Goal: Task Accomplishment & Management: Use online tool/utility

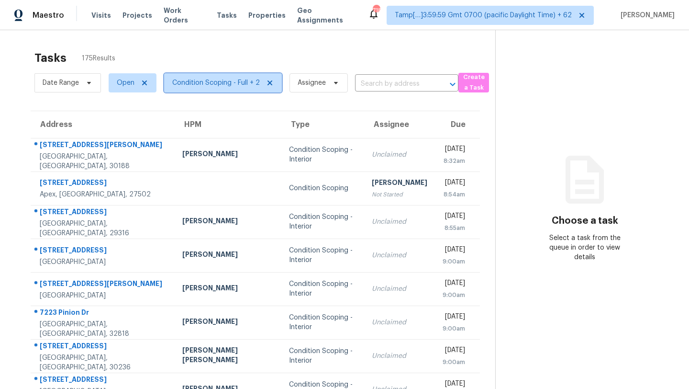
click at [213, 88] on span "Condition Scoping - Full + 2" at bounding box center [223, 82] width 118 height 19
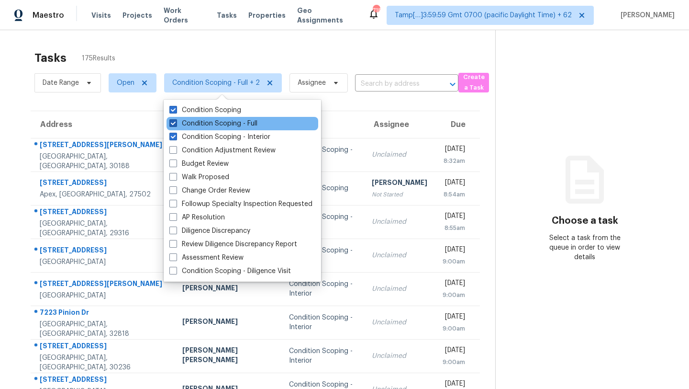
click at [208, 120] on label "Condition Scoping - Full" at bounding box center [213, 124] width 88 height 10
click at [176, 120] on input "Condition Scoping - Full" at bounding box center [172, 122] width 6 height 6
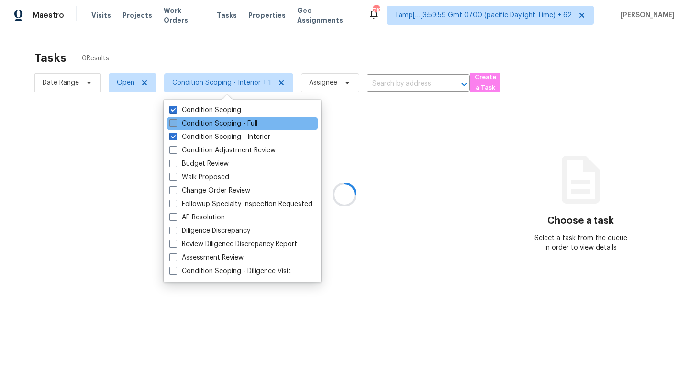
click at [208, 119] on label "Condition Scoping - Full" at bounding box center [213, 124] width 88 height 10
click at [176, 119] on input "Condition Scoping - Full" at bounding box center [172, 122] width 6 height 6
click at [208, 123] on label "Condition Scoping - Full" at bounding box center [213, 124] width 88 height 10
click at [176, 123] on input "Condition Scoping - Full" at bounding box center [172, 122] width 6 height 6
checkbox input "false"
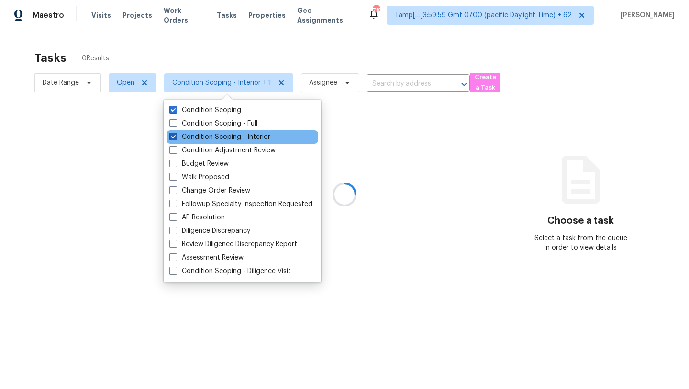
click at [208, 134] on label "Condition Scoping - Interior" at bounding box center [219, 137] width 101 height 10
click at [176, 134] on input "Condition Scoping - Interior" at bounding box center [172, 135] width 6 height 6
checkbox input "false"
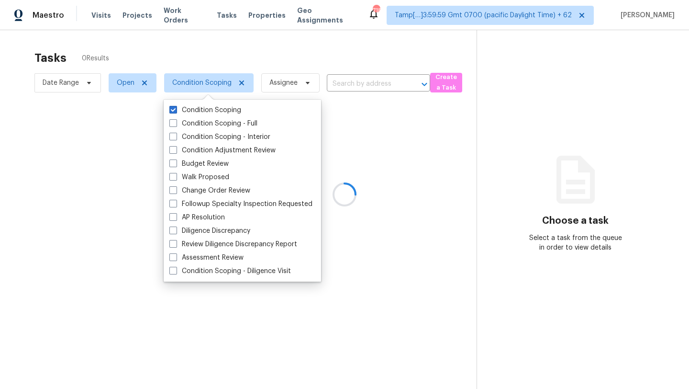
click at [277, 45] on div at bounding box center [344, 194] width 689 height 389
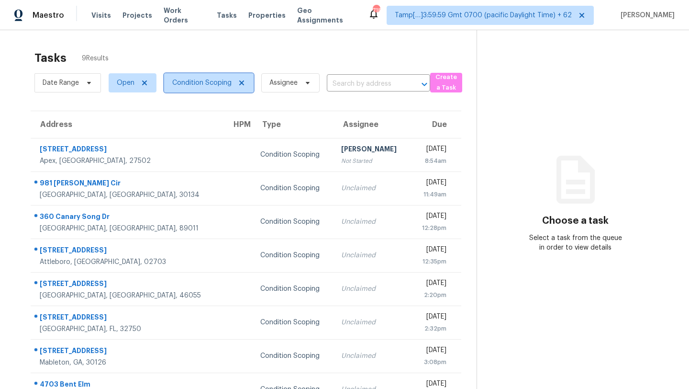
click at [210, 80] on span "Condition Scoping" at bounding box center [201, 83] width 59 height 10
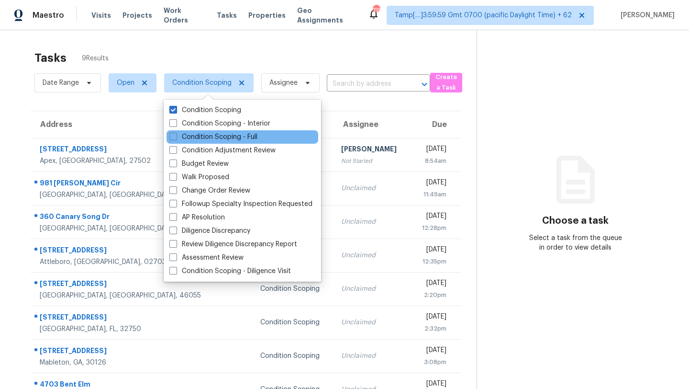
click at [215, 130] on div "Condition Scoping - Full" at bounding box center [243, 136] width 152 height 13
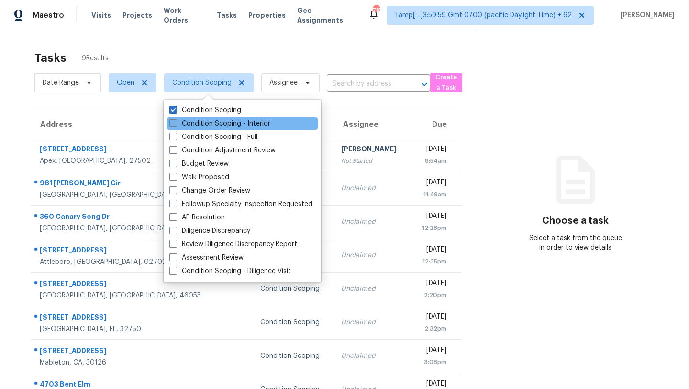
click at [215, 126] on label "Condition Scoping - Interior" at bounding box center [219, 124] width 101 height 10
click at [176, 125] on input "Condition Scoping - Interior" at bounding box center [172, 122] width 6 height 6
checkbox input "true"
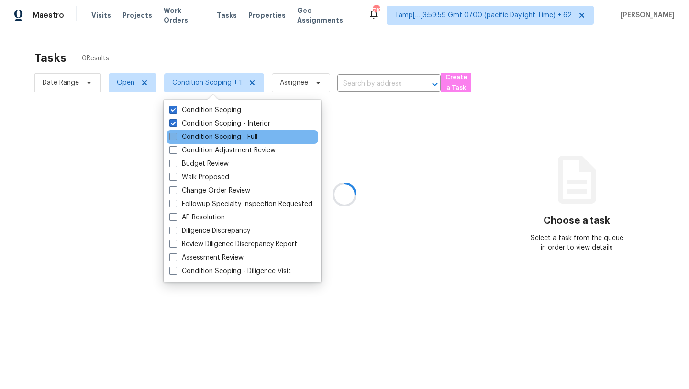
click at [215, 140] on label "Condition Scoping - Full" at bounding box center [213, 137] width 88 height 10
click at [176, 138] on input "Condition Scoping - Full" at bounding box center [172, 135] width 6 height 6
checkbox input "true"
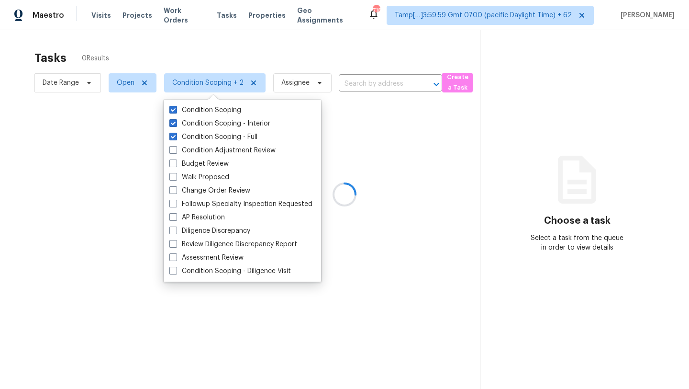
click at [324, 40] on div at bounding box center [344, 194] width 689 height 389
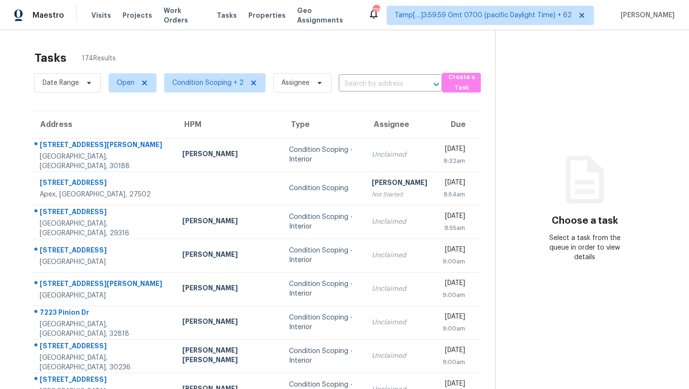
click at [203, 72] on span "Condition Scoping + 2" at bounding box center [211, 82] width 109 height 25
click at [203, 82] on span "Condition Scoping + 2" at bounding box center [207, 83] width 71 height 10
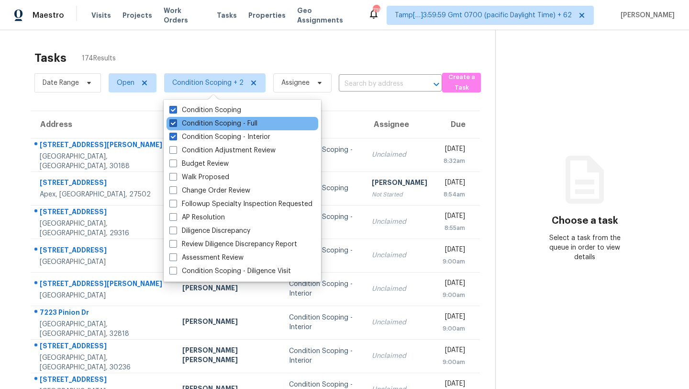
click at [203, 125] on label "Condition Scoping - Full" at bounding box center [213, 124] width 88 height 10
click at [176, 125] on input "Condition Scoping - Full" at bounding box center [172, 122] width 6 height 6
checkbox input "false"
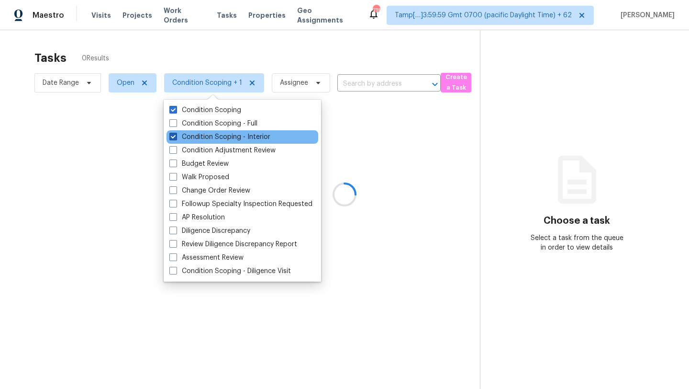
click at [204, 135] on label "Condition Scoping - Interior" at bounding box center [219, 137] width 101 height 10
click at [176, 135] on input "Condition Scoping - Interior" at bounding box center [172, 135] width 6 height 6
checkbox input "false"
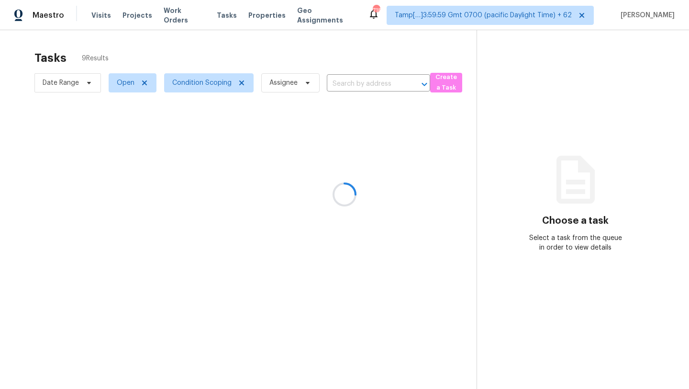
click at [285, 54] on div at bounding box center [344, 194] width 689 height 389
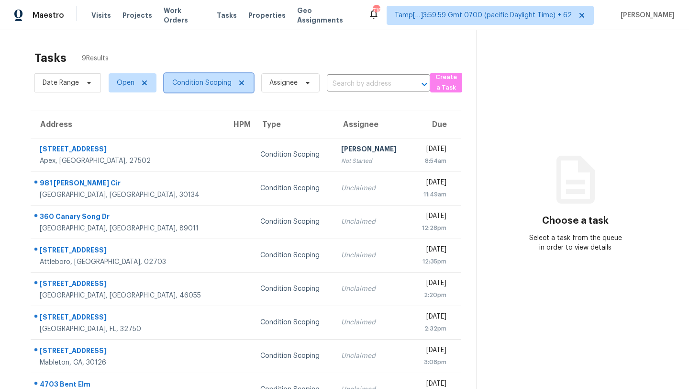
click at [192, 80] on span "Condition Scoping" at bounding box center [201, 83] width 59 height 10
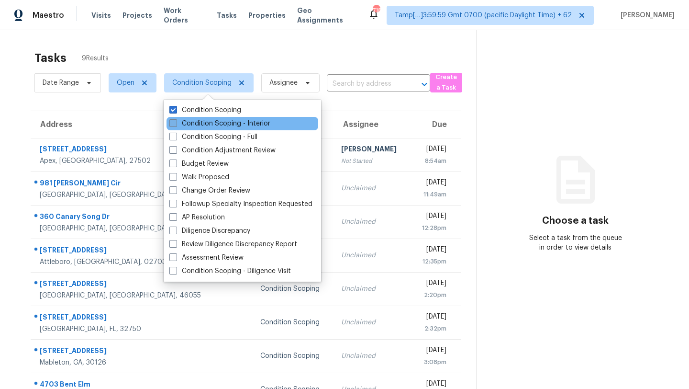
click at [201, 125] on label "Condition Scoping - Interior" at bounding box center [219, 124] width 101 height 10
click at [176, 125] on input "Condition Scoping - Interior" at bounding box center [172, 122] width 6 height 6
checkbox input "true"
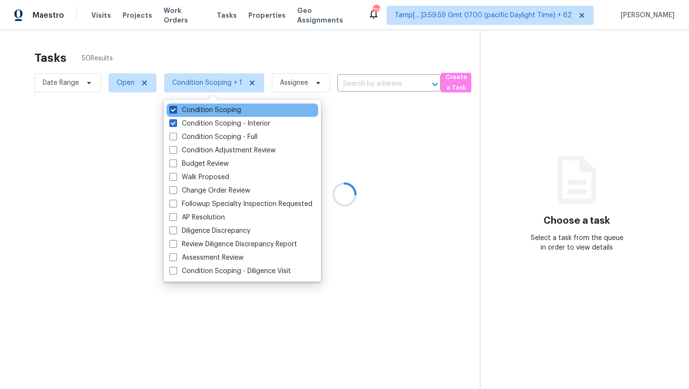
click at [202, 113] on label "Condition Scoping" at bounding box center [205, 110] width 72 height 10
click at [176, 112] on input "Condition Scoping" at bounding box center [172, 108] width 6 height 6
checkbox input "false"
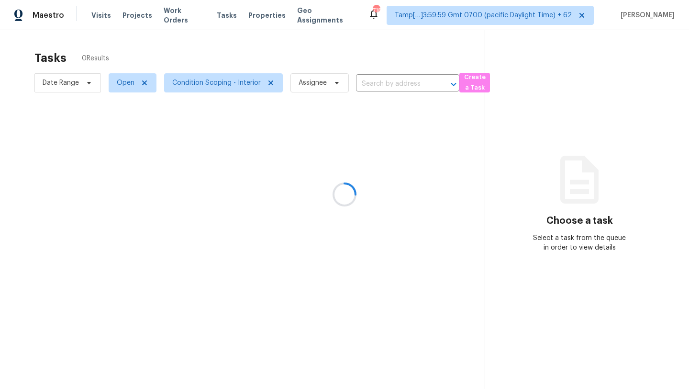
click at [251, 63] on div at bounding box center [344, 194] width 689 height 389
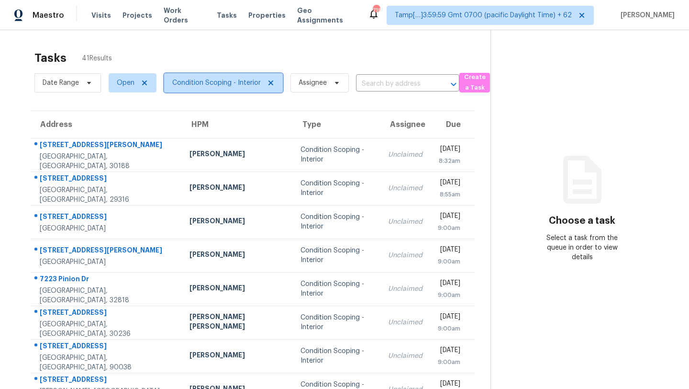
click at [210, 85] on span "Condition Scoping - Interior" at bounding box center [216, 83] width 89 height 10
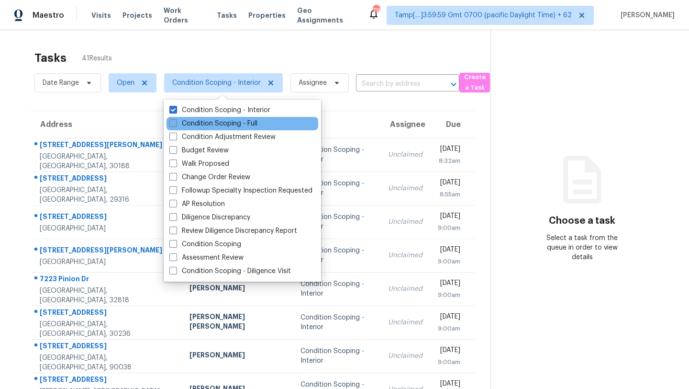
click at [212, 123] on label "Condition Scoping - Full" at bounding box center [213, 124] width 88 height 10
click at [176, 123] on input "Condition Scoping - Full" at bounding box center [172, 122] width 6 height 6
checkbox input "true"
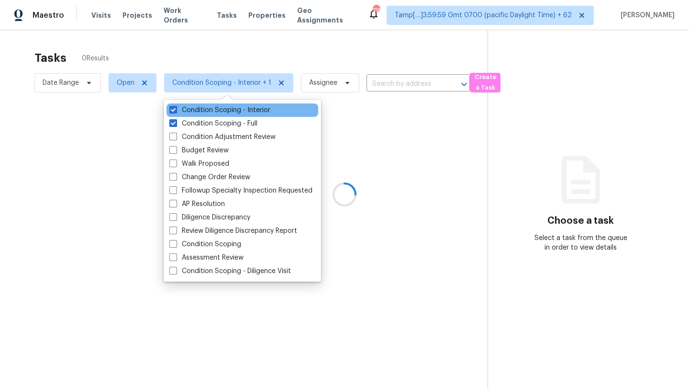
click at [213, 115] on div "Condition Scoping - Interior" at bounding box center [243, 109] width 152 height 13
click at [214, 113] on label "Condition Scoping - Interior" at bounding box center [219, 110] width 101 height 10
click at [176, 112] on input "Condition Scoping - Interior" at bounding box center [172, 108] width 6 height 6
checkbox input "false"
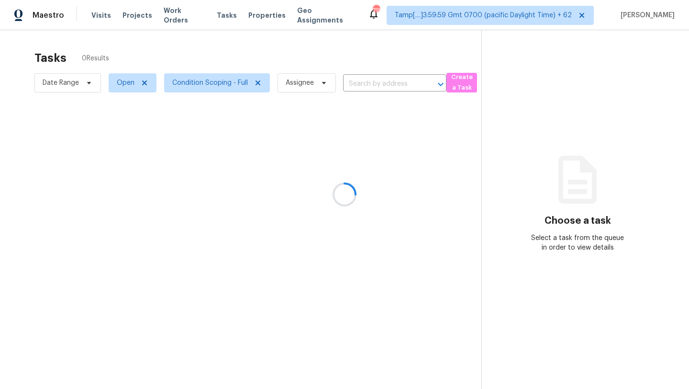
click at [277, 47] on div at bounding box center [344, 194] width 689 height 389
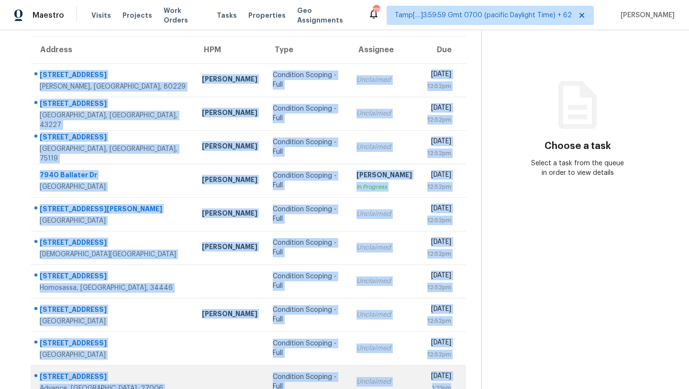
scroll to position [110, 0]
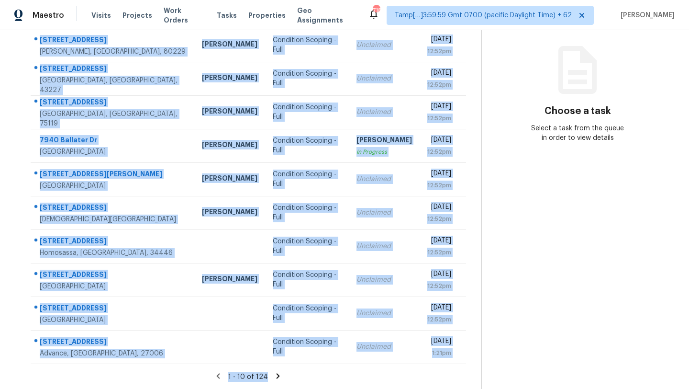
drag, startPoint x: 34, startPoint y: 136, endPoint x: 468, endPoint y: 371, distance: 493.8
click at [470, 372] on section "Tasks 124 Results Date Range Open Condition Scoping - Full Assignee ​ Create a …" at bounding box center [248, 162] width 466 height 453
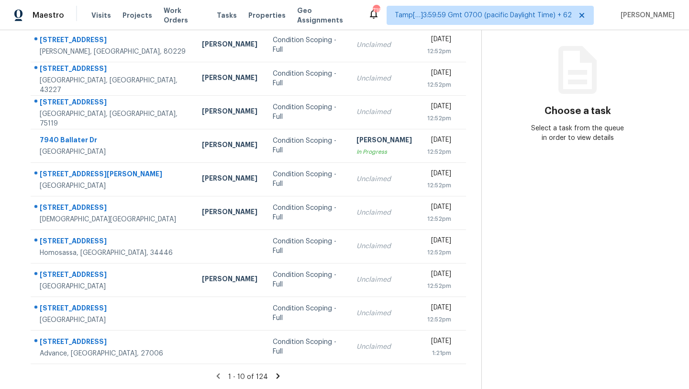
click at [557, 181] on section "Choose a task Select a task from the queue in order to view details" at bounding box center [578, 155] width 192 height 469
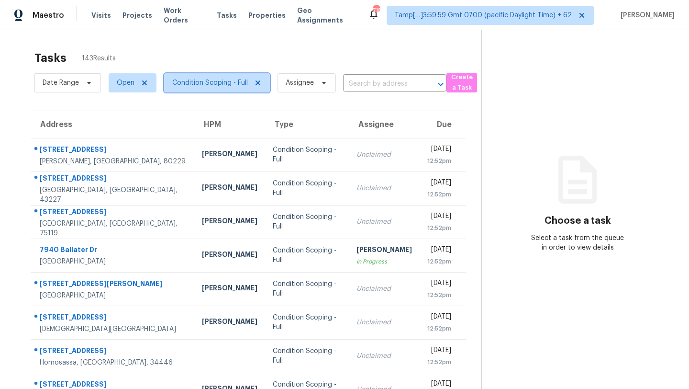
click at [212, 88] on span "Condition Scoping - Full" at bounding box center [217, 82] width 106 height 19
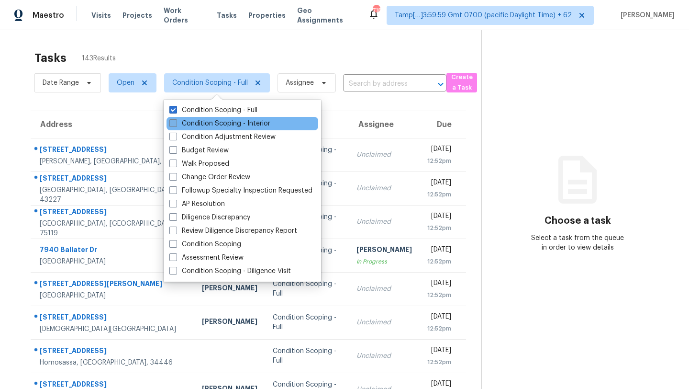
click at [200, 124] on label "Condition Scoping - Interior" at bounding box center [219, 124] width 101 height 10
click at [176, 124] on input "Condition Scoping - Interior" at bounding box center [172, 122] width 6 height 6
checkbox input "true"
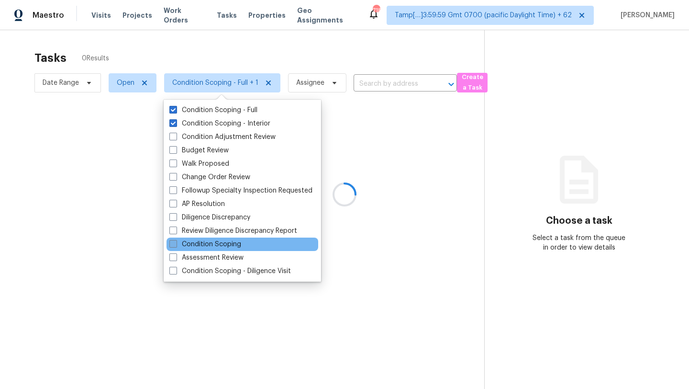
click at [196, 247] on label "Condition Scoping" at bounding box center [205, 244] width 72 height 10
click at [176, 246] on input "Condition Scoping" at bounding box center [172, 242] width 6 height 6
checkbox input "true"
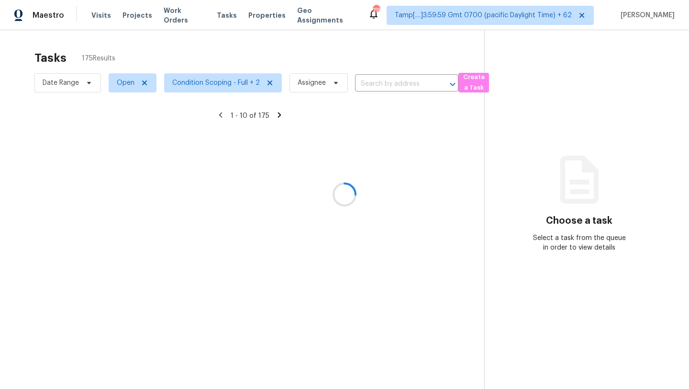
click at [209, 49] on div at bounding box center [344, 194] width 689 height 389
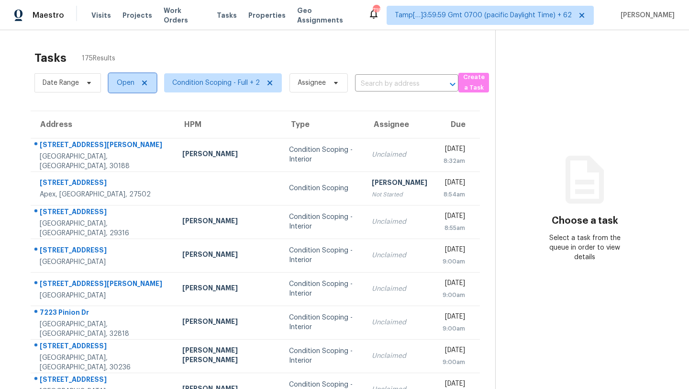
click at [130, 88] on span "Open" at bounding box center [133, 82] width 48 height 19
click at [131, 135] on label "Blocked" at bounding box center [133, 137] width 38 height 10
click at [120, 135] on input "Blocked" at bounding box center [117, 135] width 6 height 6
checkbox input "true"
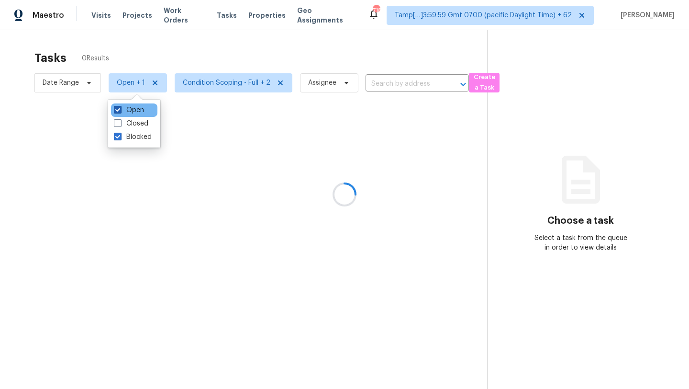
click at [131, 109] on label "Open" at bounding box center [129, 110] width 30 height 10
click at [120, 109] on input "Open" at bounding box center [117, 108] width 6 height 6
checkbox input "false"
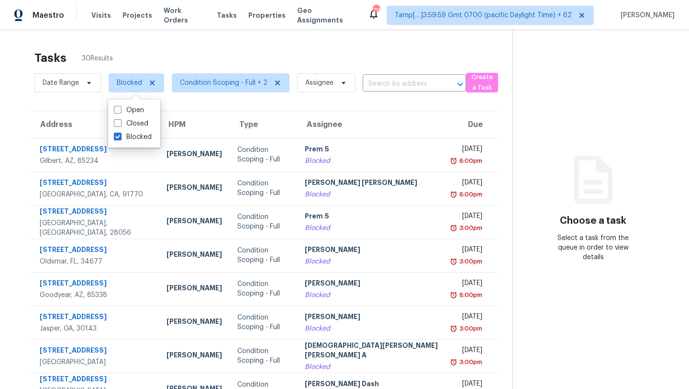
click at [252, 47] on div "Tasks 30 Results" at bounding box center [273, 57] width 478 height 25
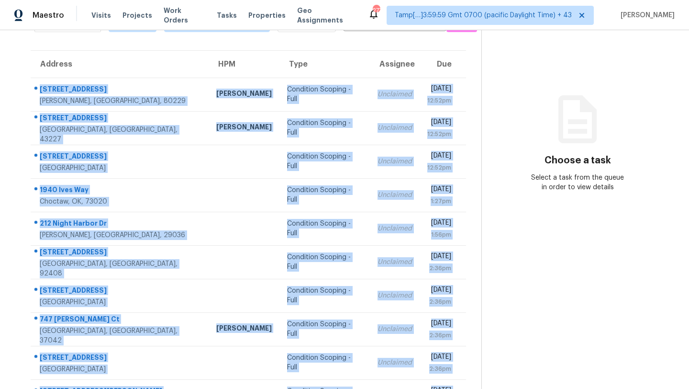
scroll to position [110, 0]
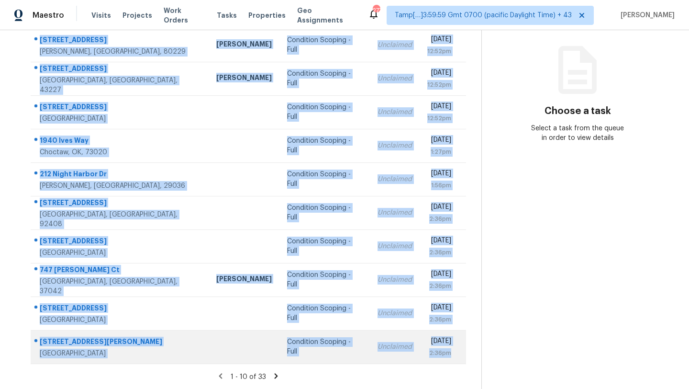
drag, startPoint x: 34, startPoint y: 142, endPoint x: 450, endPoint y: 361, distance: 469.8
click at [450, 361] on tbody "4301 E 94th Ave Thornton, CO, 80229 Andrew McCuskey Condition Scoping - Full Un…" at bounding box center [249, 195] width 436 height 335
copy tbody "4301 E 94th Ave Thornton, CO, 80229 Andrew McCuskey Condition Scoping - Full Un…"
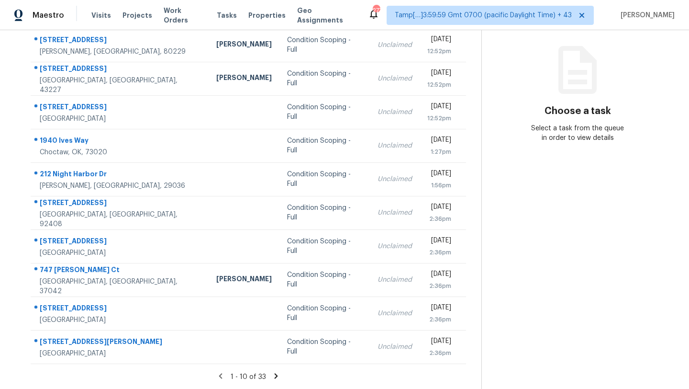
click at [317, 370] on section "Tasks 33 Results Date Range Open Condition Scoping - Full Assignee ​ Create a T…" at bounding box center [248, 162] width 466 height 453
click at [277, 373] on icon at bounding box center [276, 376] width 9 height 9
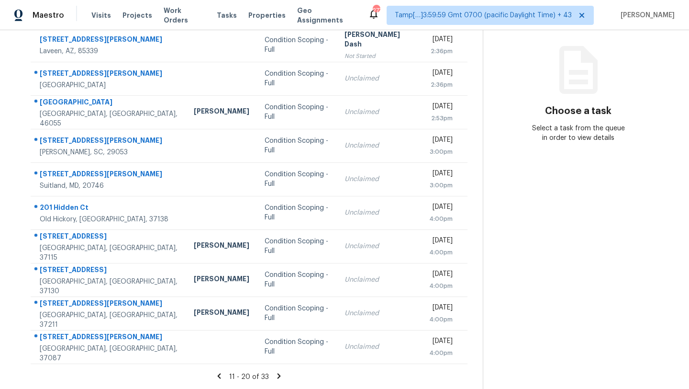
drag, startPoint x: 38, startPoint y: 74, endPoint x: 466, endPoint y: 351, distance: 509.9
click at [466, 351] on div "Address HPM Type Assignee Due 5236 W St Kateri Dr Laveen, AZ, 85339 Condition S…" at bounding box center [249, 182] width 468 height 363
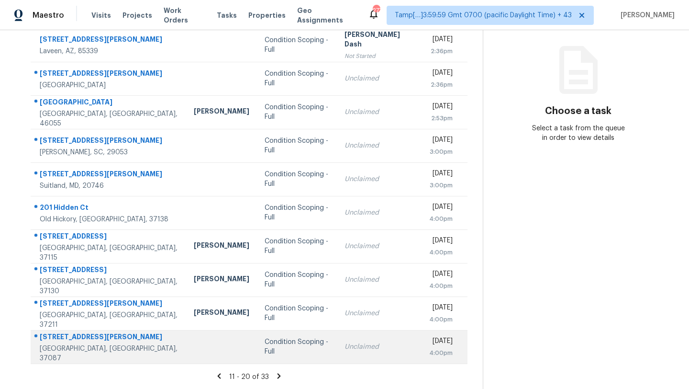
copy thead "Address HPM Type Assignee Due"
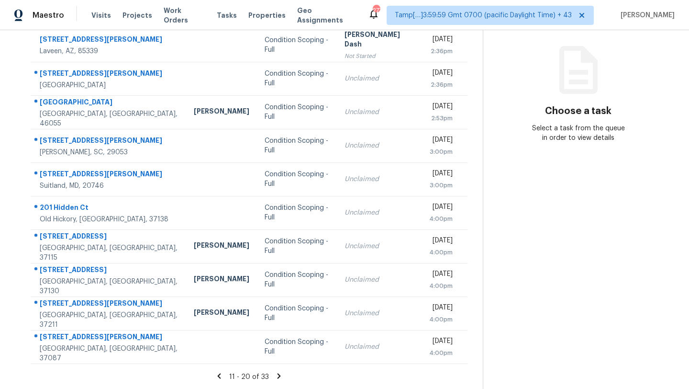
click at [287, 372] on div "11 - 20 of 33" at bounding box center [249, 377] width 468 height 10
click at [278, 374] on icon at bounding box center [278, 375] width 3 height 5
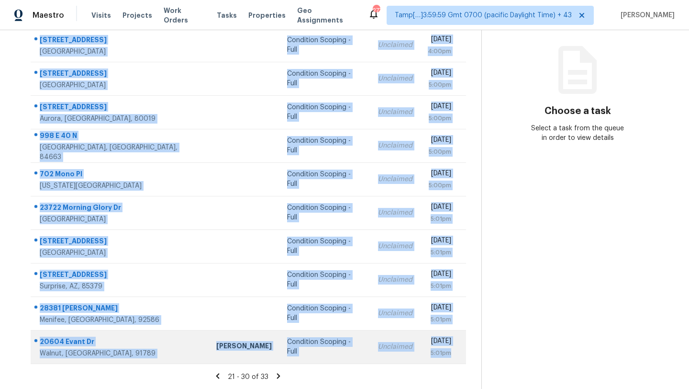
drag, startPoint x: 34, startPoint y: 145, endPoint x: 451, endPoint y: 356, distance: 468.3
click at [451, 356] on tbody "1240 Golden Eagle Way Clarksville, TN, 37040 Condition Scoping - Full Unclaimed…" at bounding box center [249, 195] width 436 height 335
copy tbody "1240 Golden Eagle Way Clarksville, TN, 37040 Condition Scoping - Full Unclaimed…"
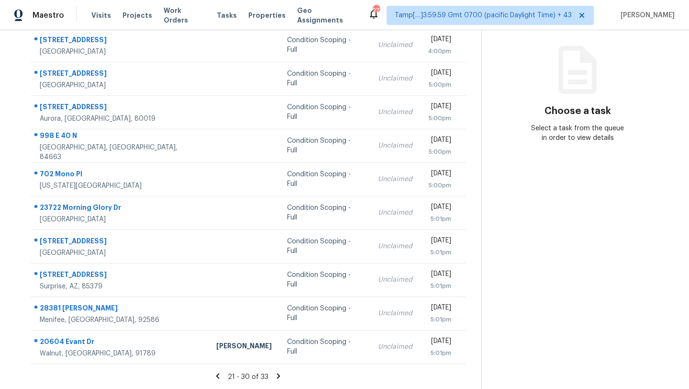
click at [301, 381] on section "Tasks 33 Results Date Range Open Condition Scoping - Full Assignee ​ Create a T…" at bounding box center [248, 162] width 466 height 453
click at [279, 375] on icon at bounding box center [278, 375] width 3 height 5
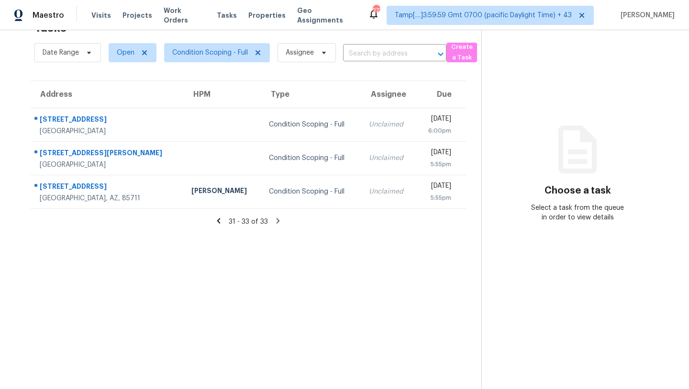
scroll to position [0, 0]
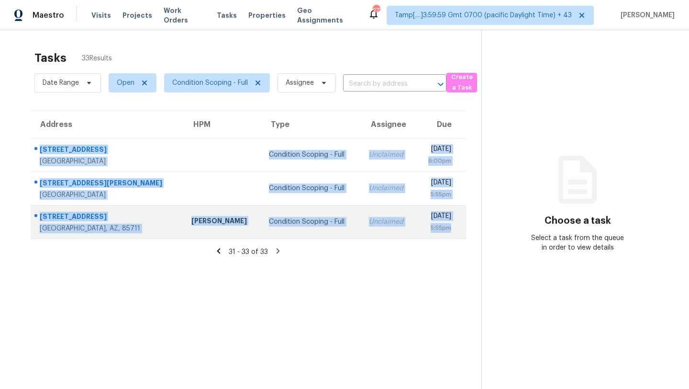
drag, startPoint x: 33, startPoint y: 142, endPoint x: 463, endPoint y: 228, distance: 439.0
click at [463, 229] on tbody "24018 N 40th Dr Glendale, AZ, 85310 Condition Scoping - Full Unclaimed Thu, Oct…" at bounding box center [249, 188] width 436 height 101
copy tbody "24018 N 40th Dr Glendale, AZ, 85310 Condition Scoping - Full Unclaimed Thu, Oct…"
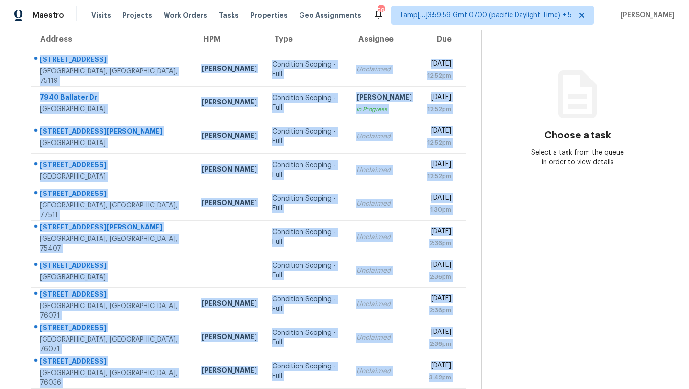
scroll to position [110, 0]
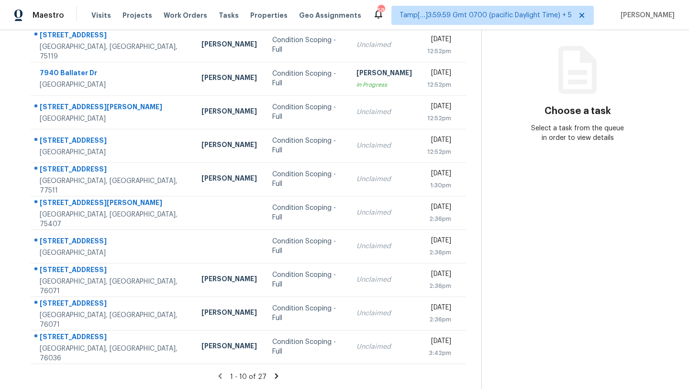
drag, startPoint x: 34, startPoint y: 140, endPoint x: 474, endPoint y: 353, distance: 489.1
click at [474, 354] on div "Address HPM Type Assignee Due 7371 S Interstate 45 Service Rd Ennis, TX, 75119 …" at bounding box center [248, 182] width 466 height 363
copy table "Address HPM Type Assignee Due"
click at [277, 374] on icon at bounding box center [276, 376] width 9 height 9
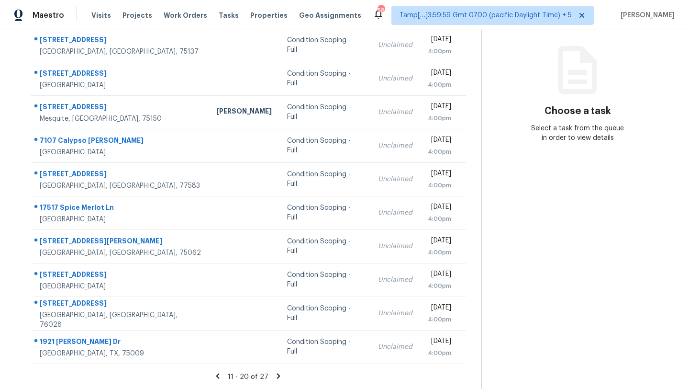
click at [16, 63] on div "Address HPM Type Assignee Due 415 Swan Ridge Dr Duncanville, TX, 75137 Conditio…" at bounding box center [248, 182] width 466 height 363
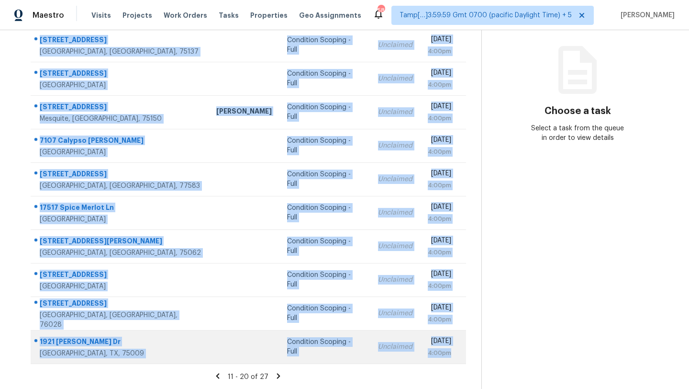
drag, startPoint x: 35, startPoint y: 144, endPoint x: 460, endPoint y: 354, distance: 474.3
click at [460, 354] on tbody "415 Swan Ridge Dr Duncanville, TX, 75137 Condition Scoping - Full Unclaimed Thu…" at bounding box center [249, 195] width 436 height 335
copy tbody "415 Swan Ridge Dr Duncanville, TX, 75137 Condition Scoping - Full Unclaimed Thu…"
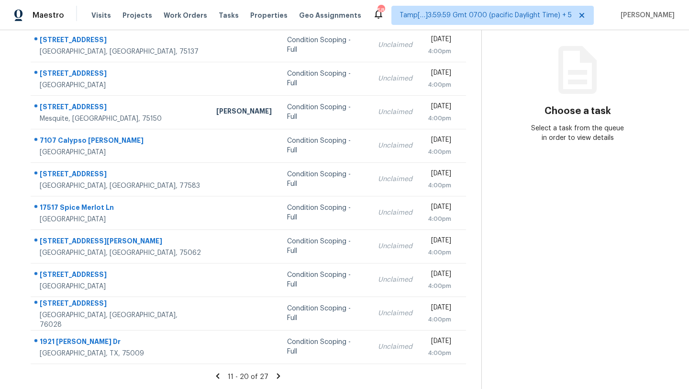
click at [277, 375] on icon at bounding box center [278, 375] width 3 height 5
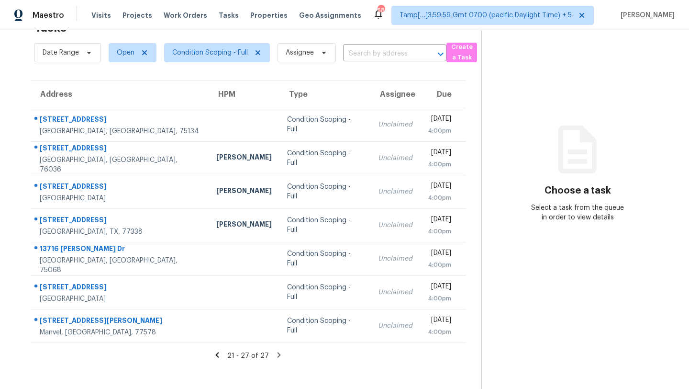
scroll to position [0, 0]
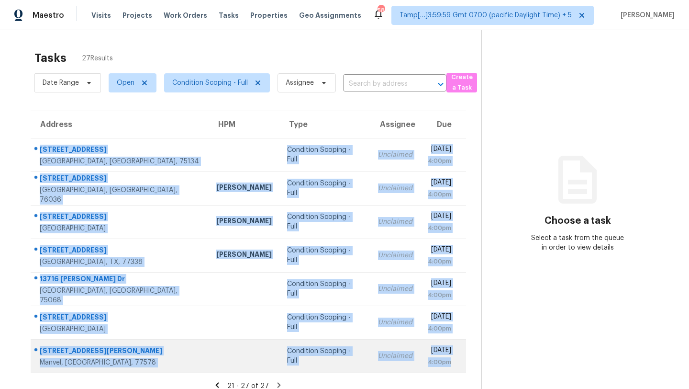
drag, startPoint x: 33, startPoint y: 143, endPoint x: 456, endPoint y: 369, distance: 479.4
click at [456, 369] on tbody "1554 Oakbrook St Lancaster, TX, 75134 Condition Scoping - Full Unclaimed Thu, O…" at bounding box center [249, 255] width 436 height 235
copy tbody "1554 Oakbrook St Lancaster, TX, 75134 Condition Scoping - Full Unclaimed Thu, O…"
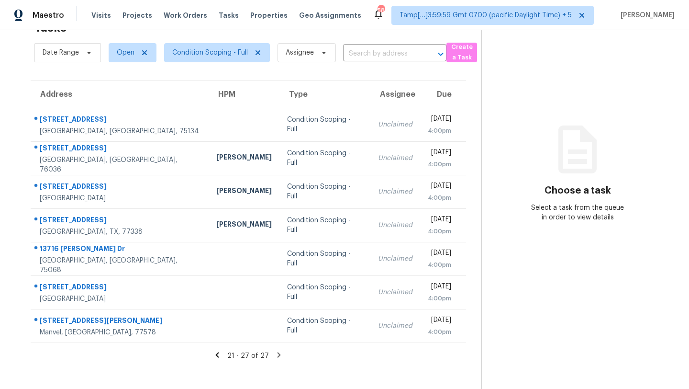
click at [344, 375] on section "Tasks 27 Results Date Range Open Condition Scoping - Full Assignee ​ Create a T…" at bounding box center [248, 201] width 466 height 373
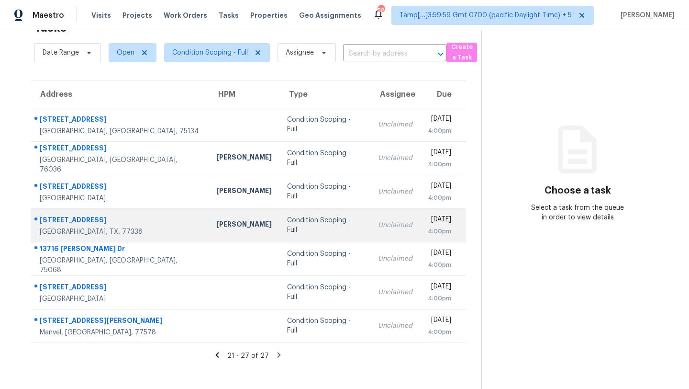
scroll to position [0, 0]
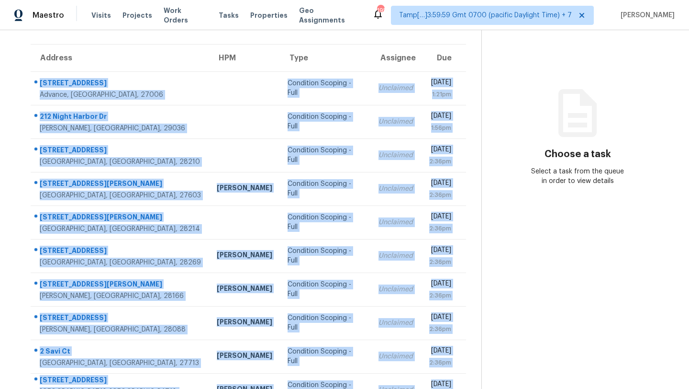
scroll to position [106, 0]
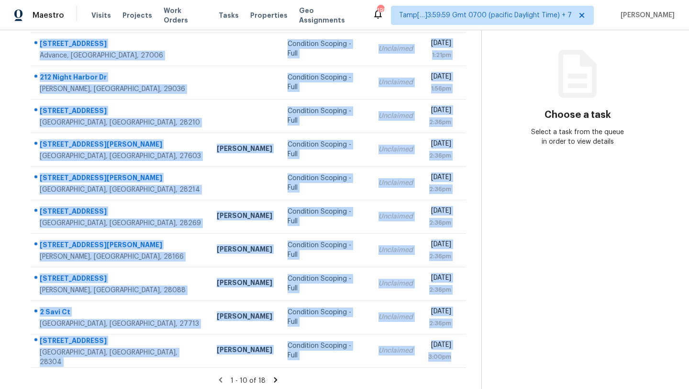
drag, startPoint x: 34, startPoint y: 142, endPoint x: 456, endPoint y: 367, distance: 478.5
click at [456, 368] on section "Tasks 18 Results Date Range Open Condition Scoping - Full Assignee ​ Create a T…" at bounding box center [248, 166] width 466 height 453
copy tbody "117 Oakmont Ct Advance, NC, 27006 Condition Scoping - Full Unclaimed Thu, Oct 9…"
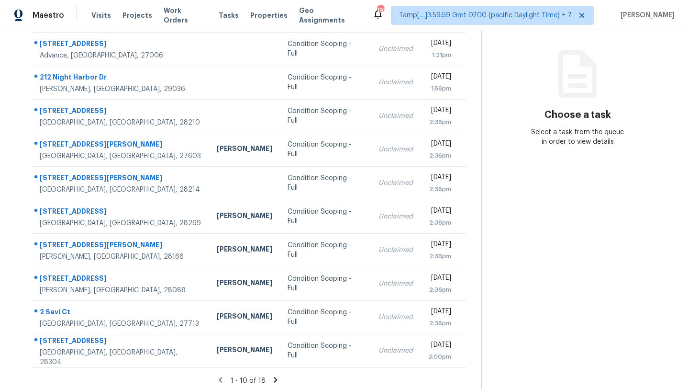
click at [273, 375] on icon at bounding box center [275, 379] width 9 height 9
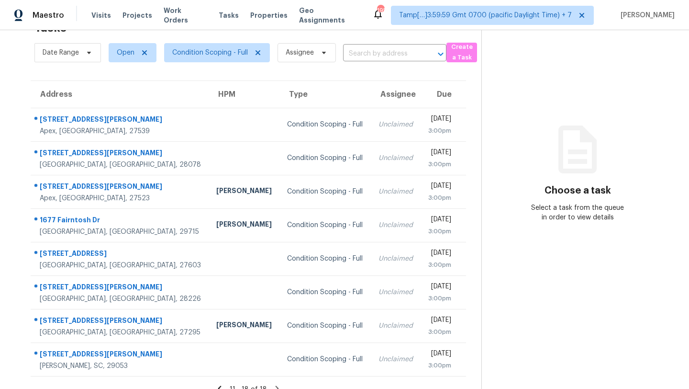
scroll to position [43, 0]
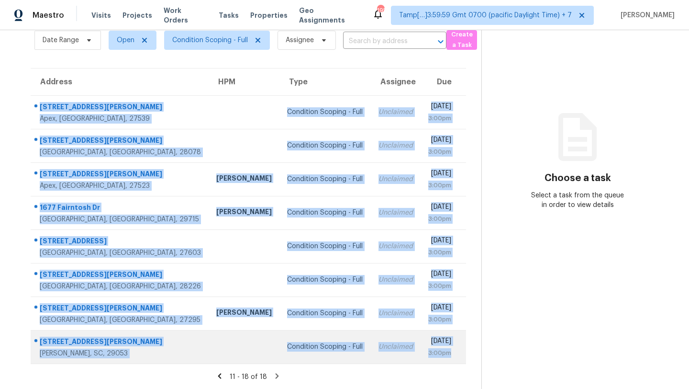
drag, startPoint x: 34, startPoint y: 101, endPoint x: 458, endPoint y: 356, distance: 494.8
click at [458, 356] on tbody "2736 Dilly Dally Ct Apex, NC, 27539 Condition Scoping - Full Unclaimed Thu, Oct…" at bounding box center [249, 229] width 436 height 268
copy tbody "2736 Dilly Dally Ct Apex, NC, 27539 Condition Scoping - Full Unclaimed Thu, Oct…"
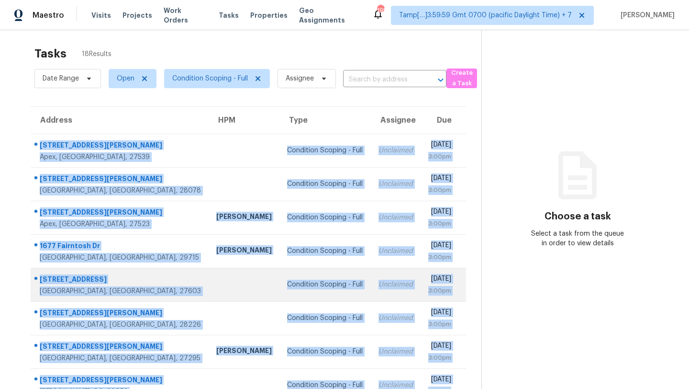
scroll to position [0, 0]
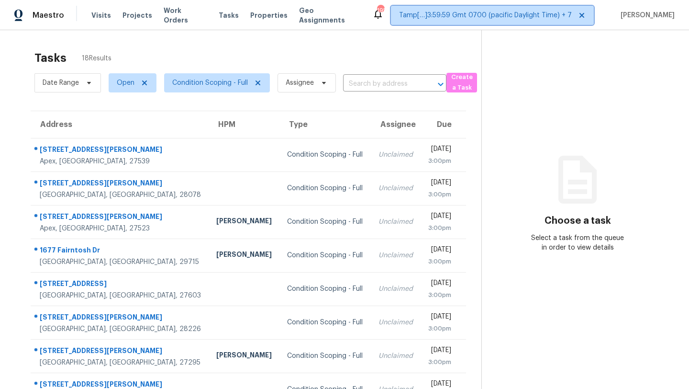
click at [534, 20] on span "Tamp[…]3:59:59 Gmt 0700 (pacific Daylight Time) + 7" at bounding box center [492, 15] width 203 height 19
click at [265, 50] on div "Tasks 18 Results" at bounding box center [257, 57] width 447 height 25
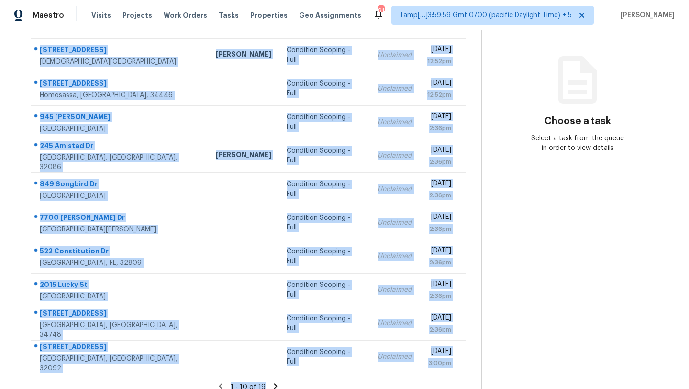
scroll to position [110, 0]
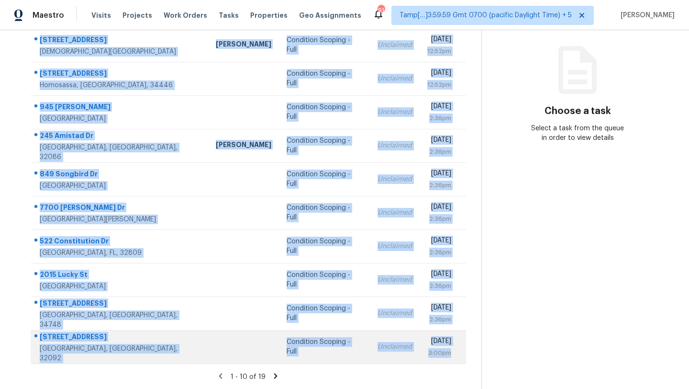
drag, startPoint x: 34, startPoint y: 138, endPoint x: 452, endPoint y: 357, distance: 472.2
click at [452, 357] on tbody "[STREET_ADDRESS][DEMOGRAPHIC_DATA] [PERSON_NAME] Condition Scoping - Full Uncla…" at bounding box center [249, 195] width 436 height 335
copy tbody "[STREET_ADDRESS][DEMOGRAPHIC_DATA] [PERSON_NAME] Condition Scoping - Full Uncla…"
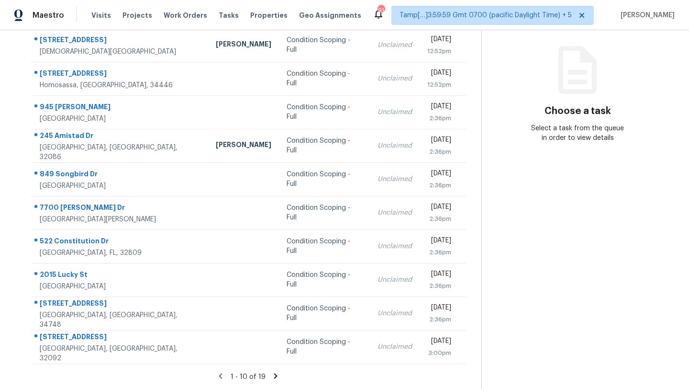
click at [273, 376] on icon at bounding box center [275, 376] width 9 height 9
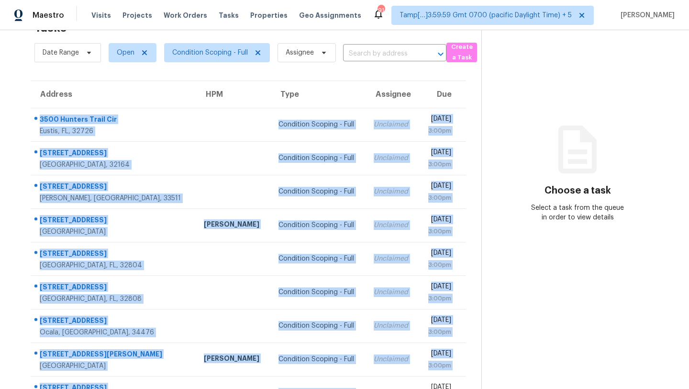
scroll to position [76, 0]
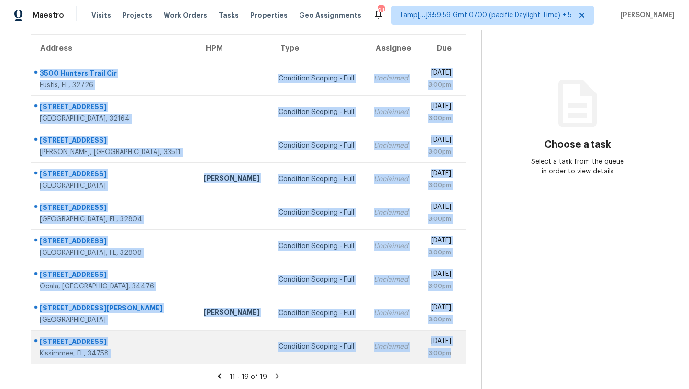
drag, startPoint x: 36, startPoint y: 144, endPoint x: 460, endPoint y: 353, distance: 472.5
click at [460, 353] on tbody "3500 Hunters Trail [GEOGRAPHIC_DATA] Condition Scoping - Full Unclaimed [DATE] …" at bounding box center [249, 213] width 436 height 302
copy tbody "3500 Hunters Trail [GEOGRAPHIC_DATA] Condition Scoping - Full Unclaimed [DATE] …"
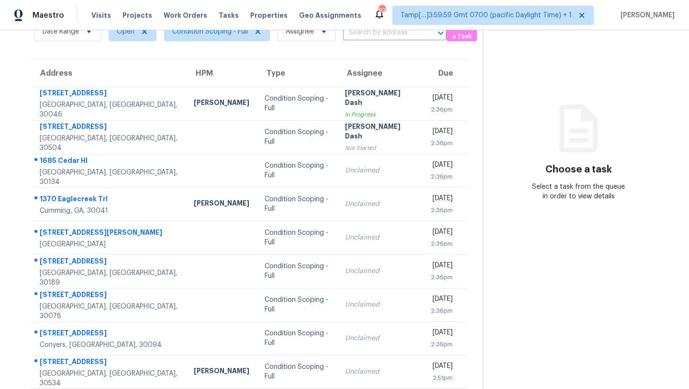
scroll to position [110, 0]
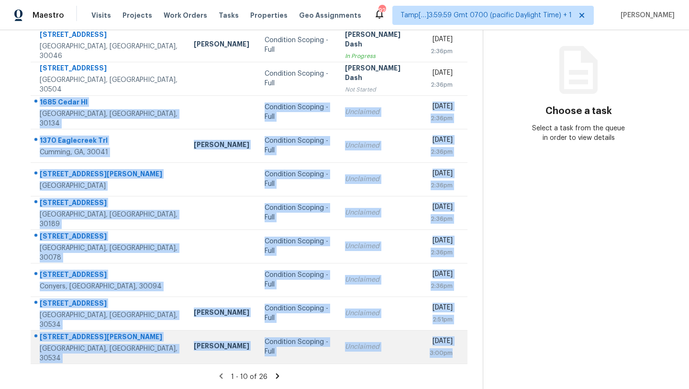
drag, startPoint x: 36, startPoint y: 100, endPoint x: 463, endPoint y: 360, distance: 499.7
click at [463, 360] on tbody "[STREET_ADDRESS] [PERSON_NAME] Condition Scoping - Full [PERSON_NAME] Dash In P…" at bounding box center [249, 195] width 437 height 335
copy tbody "[STREET_ADDRESS] Condition Scoping - Full Unclaimed [DATE] 2:36pm [STREET_ADDRE…"
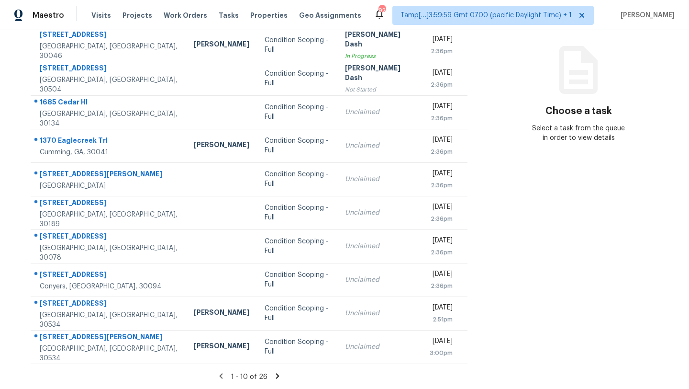
click at [276, 374] on icon at bounding box center [277, 375] width 3 height 5
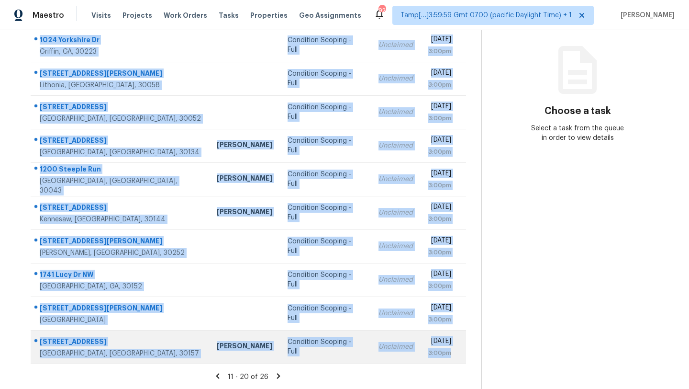
drag, startPoint x: 34, startPoint y: 100, endPoint x: 463, endPoint y: 351, distance: 497.2
click at [463, 351] on tbody "[GEOGRAPHIC_DATA][PERSON_NAME] Condition Scoping - Full Unclaimed [DATE] 3:00pm…" at bounding box center [249, 195] width 436 height 335
copy tbody "[GEOGRAPHIC_DATA][PERSON_NAME] Condition Scoping - Full Unclaimed [DATE] 3:00pm…"
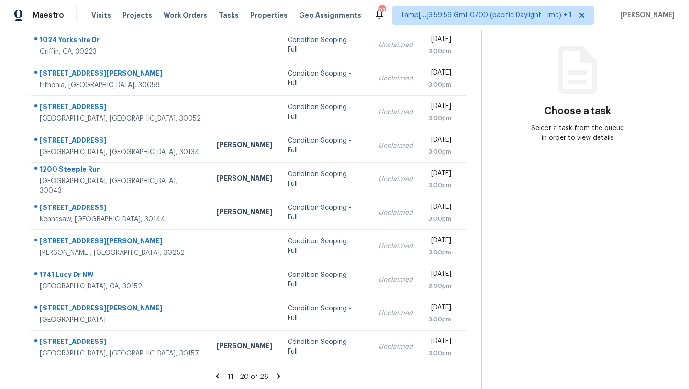
click at [270, 376] on div "11 - 20 of 26" at bounding box center [248, 377] width 466 height 10
click at [277, 376] on icon at bounding box center [278, 375] width 3 height 5
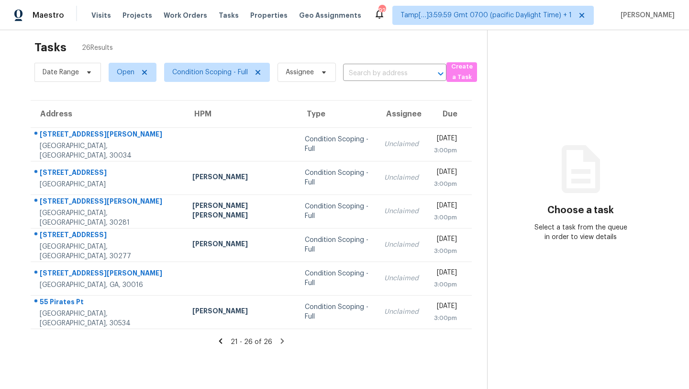
scroll to position [0, 0]
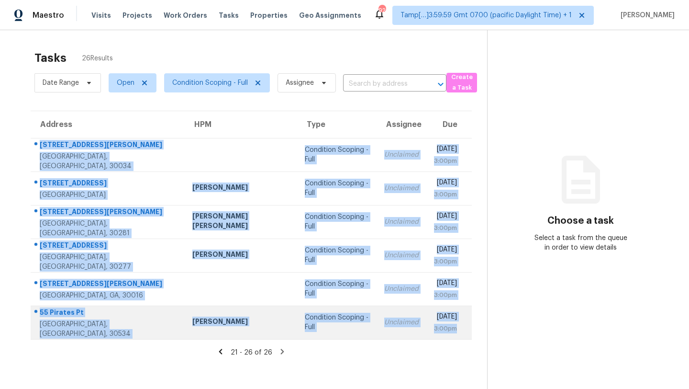
drag, startPoint x: 34, startPoint y: 141, endPoint x: 462, endPoint y: 320, distance: 463.3
click at [462, 321] on tbody "[STREET_ADDRESS][PERSON_NAME] Condition Scoping - Full Unclaimed [DATE] 3:00pm …" at bounding box center [251, 238] width 441 height 201
copy tbody "[STREET_ADDRESS][PERSON_NAME] Condition Scoping - Full Unclaimed [DATE] 3:00pm …"
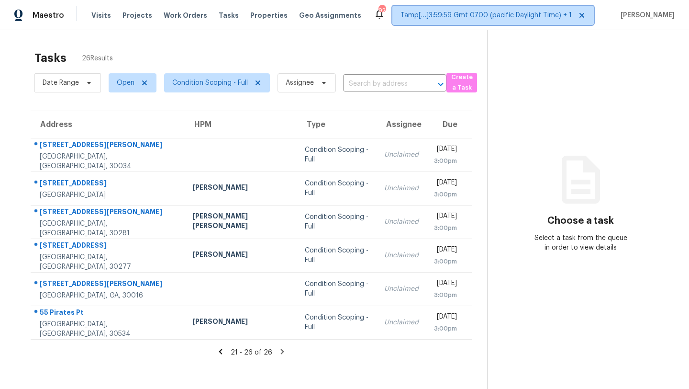
click at [457, 18] on span "Tamp[…]3:59:59 Gmt 0700 (pacific Daylight Time) + 1" at bounding box center [486, 16] width 171 height 10
click at [313, 60] on div "Tasks 26 Results" at bounding box center [260, 57] width 453 height 25
